Goal: Transaction & Acquisition: Purchase product/service

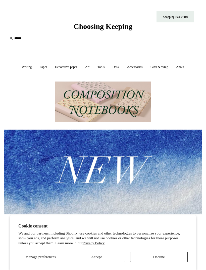
click at [136, 67] on link "Accessories +" at bounding box center [135, 66] width 23 height 13
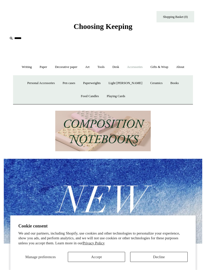
click at [66, 65] on link "Decorative paper +" at bounding box center [66, 66] width 29 height 13
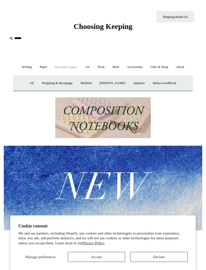
click at [89, 67] on link "Art +" at bounding box center [87, 66] width 11 height 13
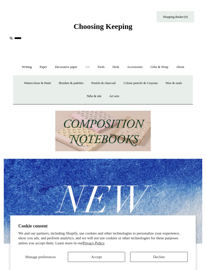
click at [103, 67] on link "Tools +" at bounding box center [101, 66] width 14 height 13
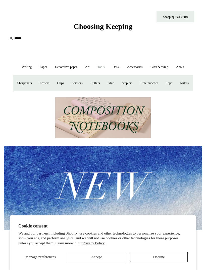
click at [120, 69] on link "Desk +" at bounding box center [116, 66] width 14 height 13
click at [41, 65] on link "Paper +" at bounding box center [43, 66] width 15 height 13
click at [45, 128] on div at bounding box center [103, 188] width 206 height 189
click at [184, 66] on link "About +" at bounding box center [180, 66] width 15 height 13
click at [159, 66] on link "Gifts & Wrap +" at bounding box center [159, 66] width 25 height 13
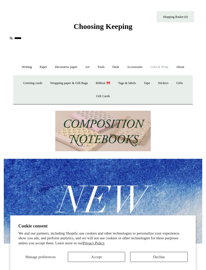
click at [140, 65] on link "Accessories +" at bounding box center [135, 66] width 23 height 13
click at [116, 65] on link "Desk +" at bounding box center [116, 66] width 14 height 13
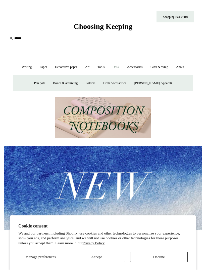
click at [103, 67] on link "Tools +" at bounding box center [101, 66] width 14 height 13
click at [103, 66] on link "Tools -" at bounding box center [101, 66] width 14 height 13
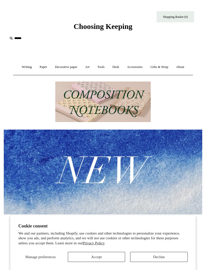
click at [87, 65] on link "Art +" at bounding box center [87, 66] width 11 height 13
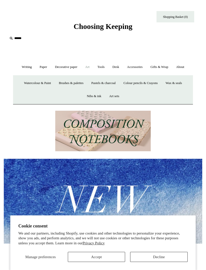
click at [64, 68] on link "Decorative paper +" at bounding box center [66, 66] width 29 height 13
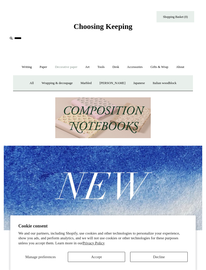
click at [18, 38] on input "text" at bounding box center [39, 38] width 62 height 9
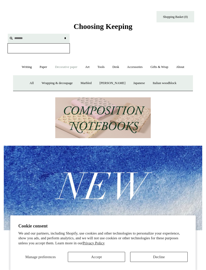
type input "*******"
click at [65, 38] on input "*" at bounding box center [65, 38] width 5 height 9
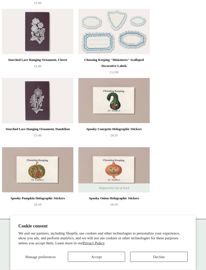
scroll to position [1991, 0]
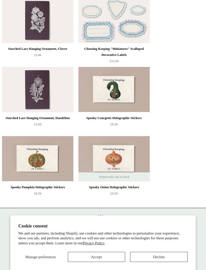
click at [53, 161] on img at bounding box center [37, 158] width 71 height 45
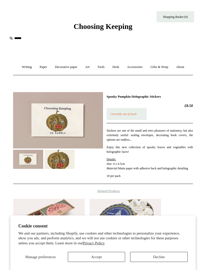
click at [65, 162] on img at bounding box center [60, 159] width 30 height 19
